Goal: Navigation & Orientation: Understand site structure

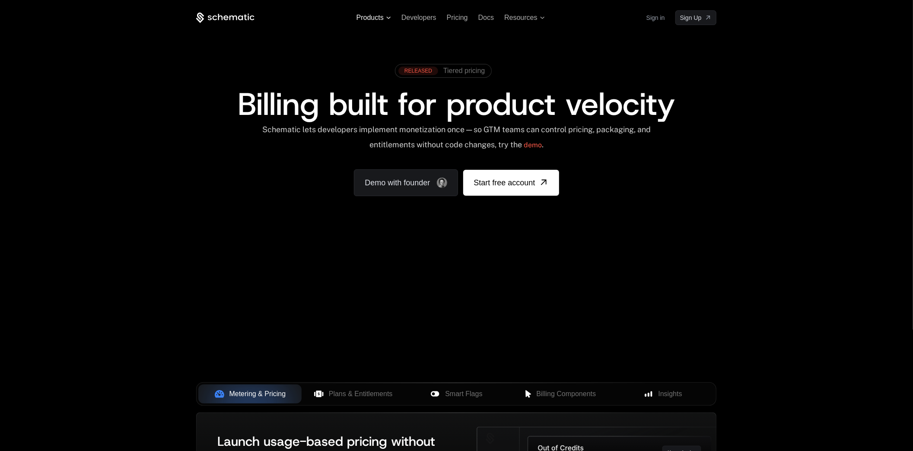
click at [362, 14] on span "Products" at bounding box center [370, 18] width 27 height 8
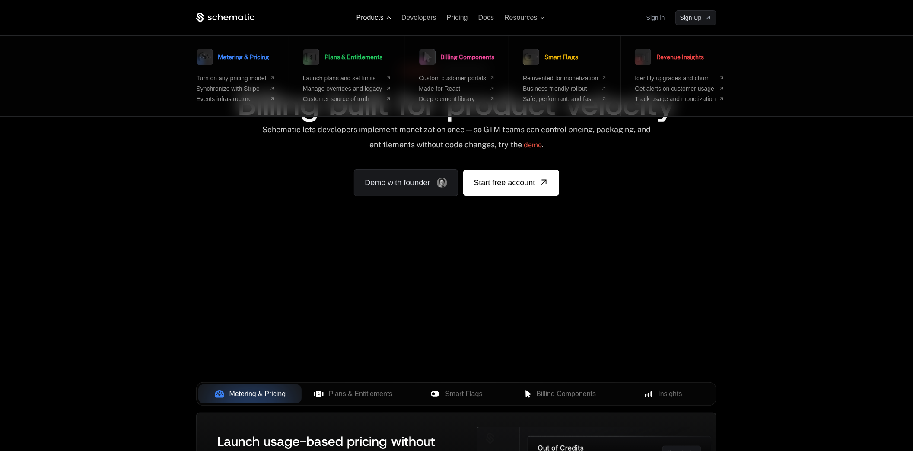
click at [362, 14] on span "Products" at bounding box center [370, 18] width 27 height 8
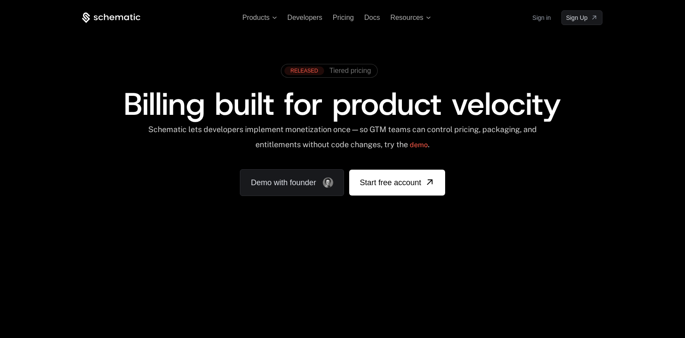
drag, startPoint x: 616, startPoint y: 62, endPoint x: 603, endPoint y: 60, distance: 13.6
click at [616, 62] on div "RELEASED Tiered pricing Billing built for product velocity Schematic lets devel…" at bounding box center [342, 128] width 562 height 206
click at [264, 15] on span "Products" at bounding box center [255, 18] width 27 height 8
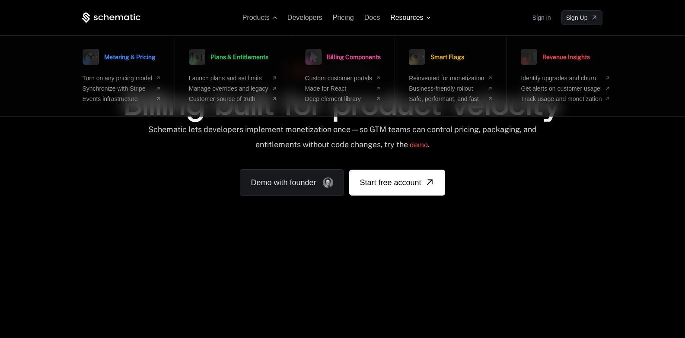
click at [408, 19] on span "Resources" at bounding box center [406, 18] width 33 height 8
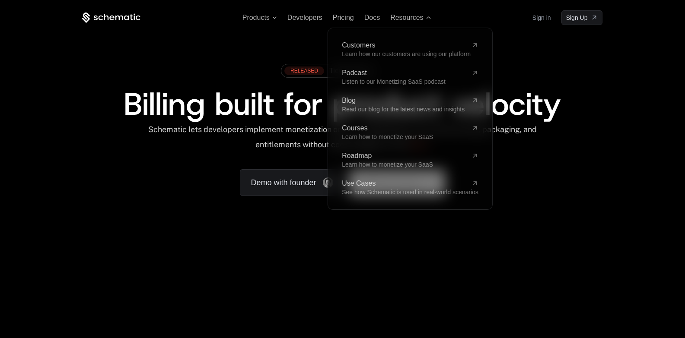
click at [246, 45] on div "RELEASED Tiered pricing Billing built for product velocity Schematic lets devel…" at bounding box center [342, 128] width 562 height 206
click at [234, 44] on div "RELEASED Tiered pricing Billing built for product velocity Schematic lets devel…" at bounding box center [342, 128] width 562 height 206
click at [551, 90] on span "Billing built for product velocity" at bounding box center [342, 103] width 437 height 41
click at [552, 56] on div "RELEASED Tiered pricing Billing built for product velocity Schematic lets devel…" at bounding box center [342, 128] width 562 height 206
click at [519, 34] on div "RELEASED Tiered pricing Billing built for product velocity Schematic lets devel…" at bounding box center [342, 128] width 562 height 206
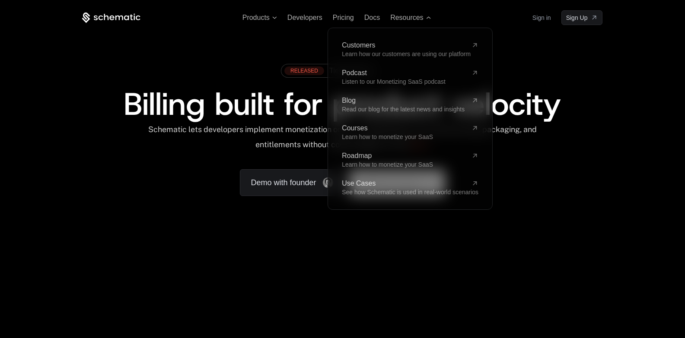
click at [494, 21] on div "Products Developers Pricing Docs Resources Customers Learn how our customers ar…" at bounding box center [342, 17] width 520 height 15
click at [416, 17] on span "Resources" at bounding box center [406, 18] width 33 height 8
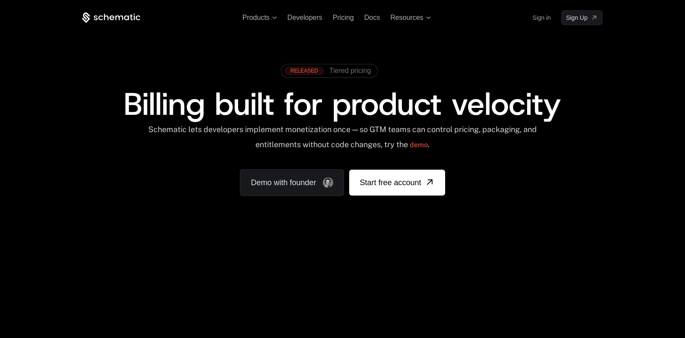
click at [435, 49] on div "RELEASED Tiered pricing Billing built for product velocity Schematic lets devel…" at bounding box center [342, 128] width 562 height 206
